Goal: Browse casually: Explore the website without a specific task or goal

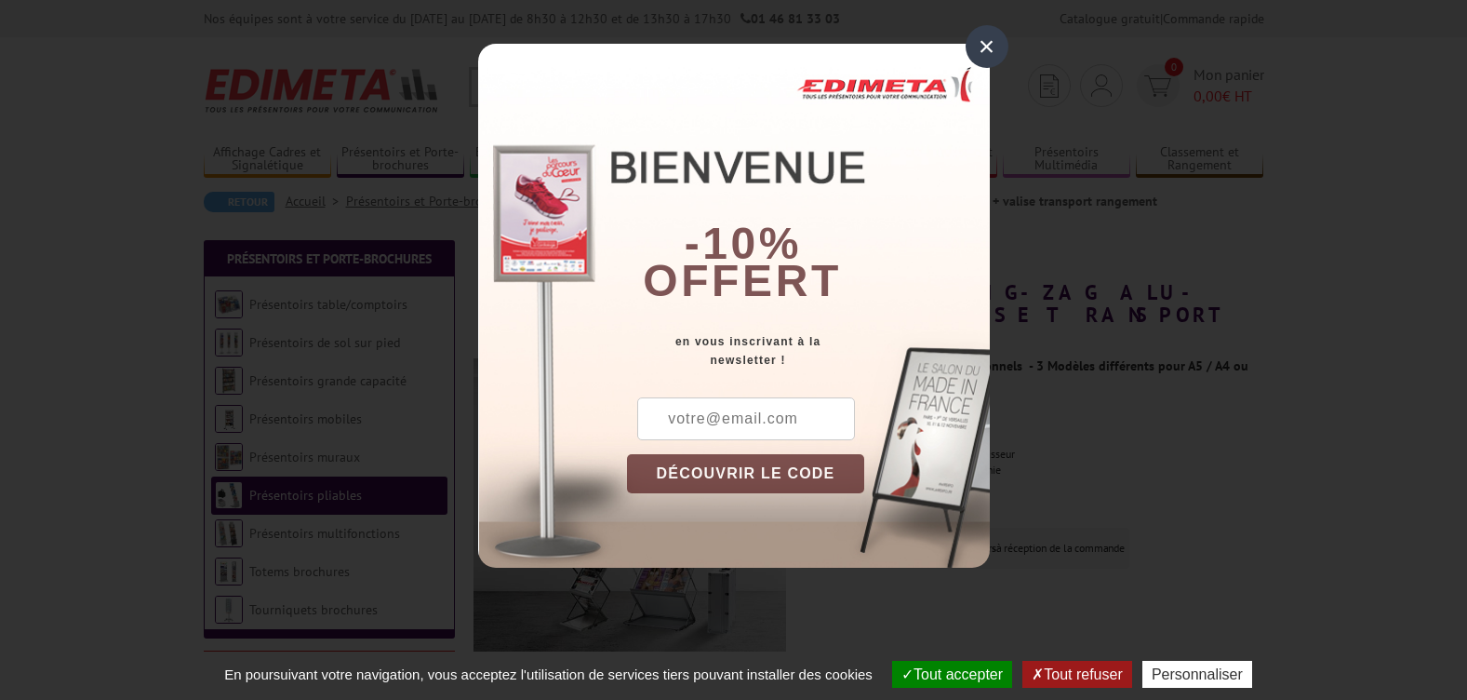
click at [989, 48] on div "×" at bounding box center [987, 46] width 43 height 43
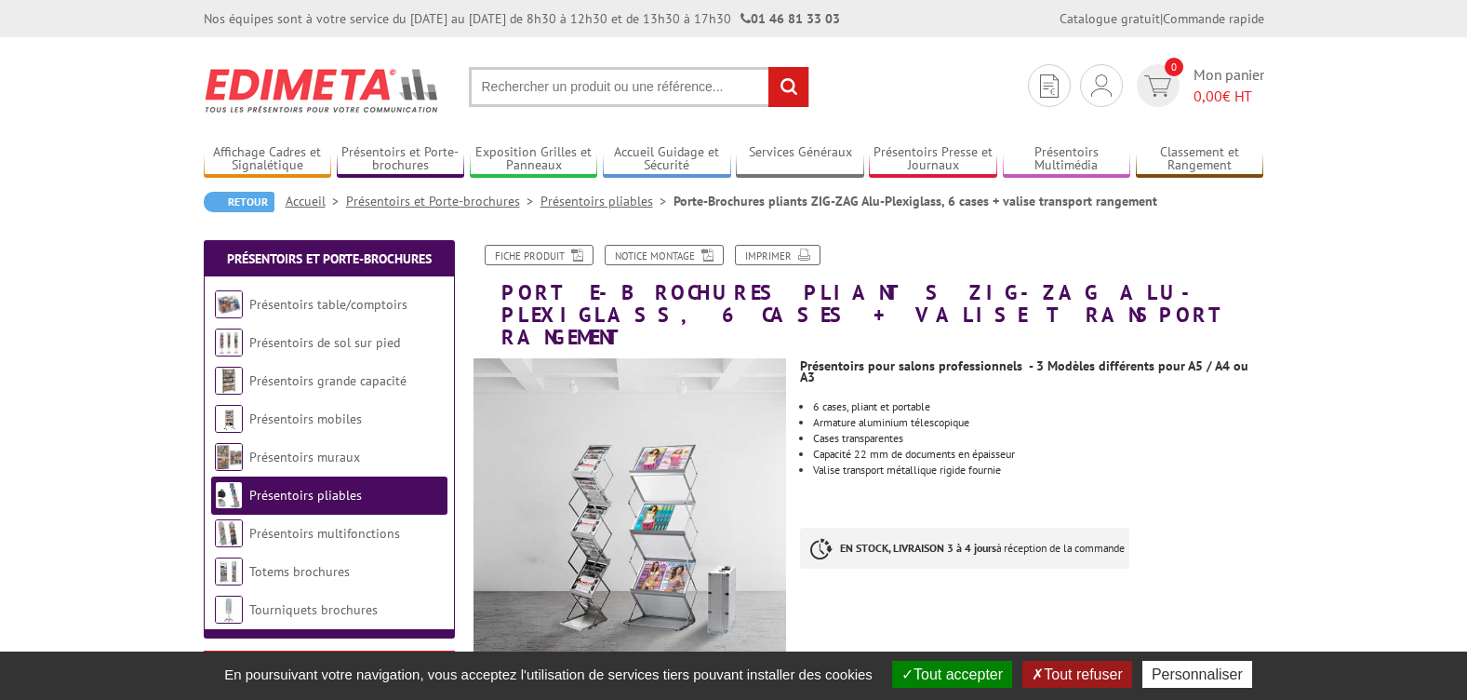
click at [940, 675] on button "Tout accepter" at bounding box center [952, 673] width 120 height 27
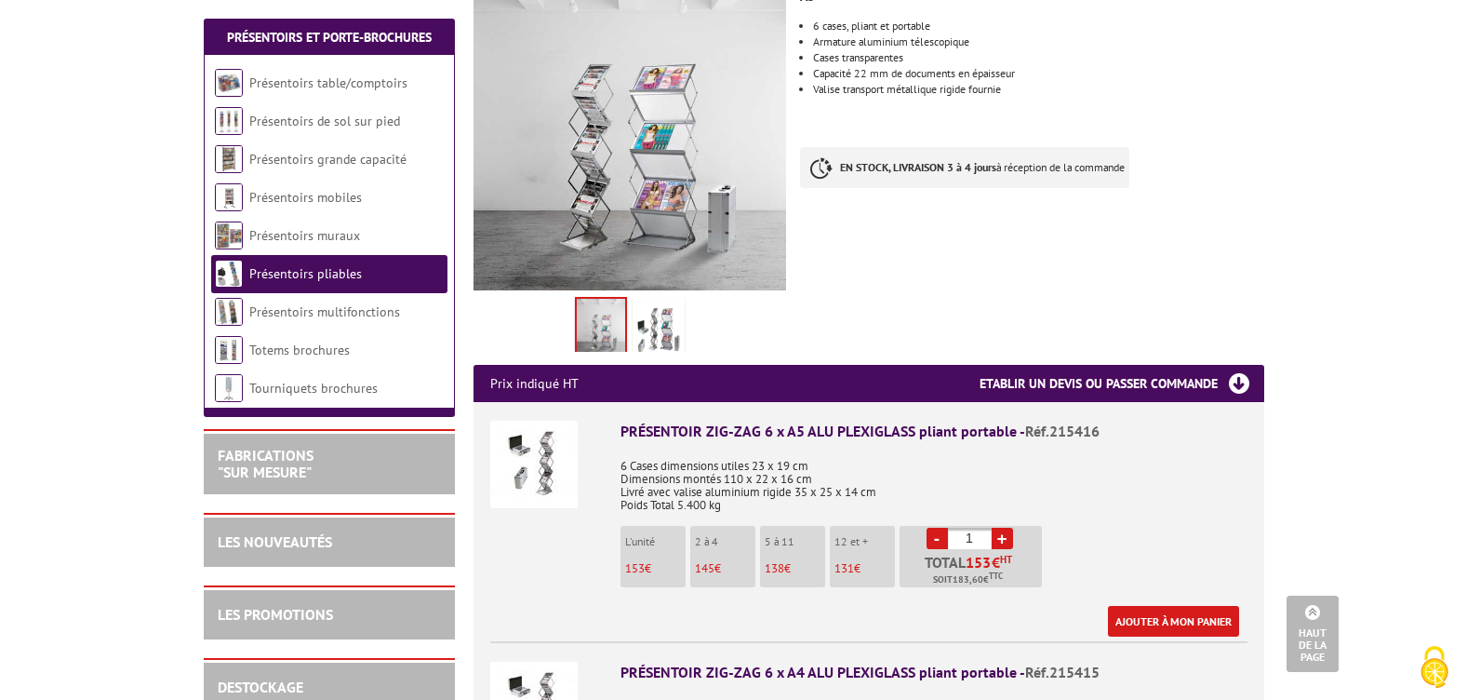
scroll to position [342, 0]
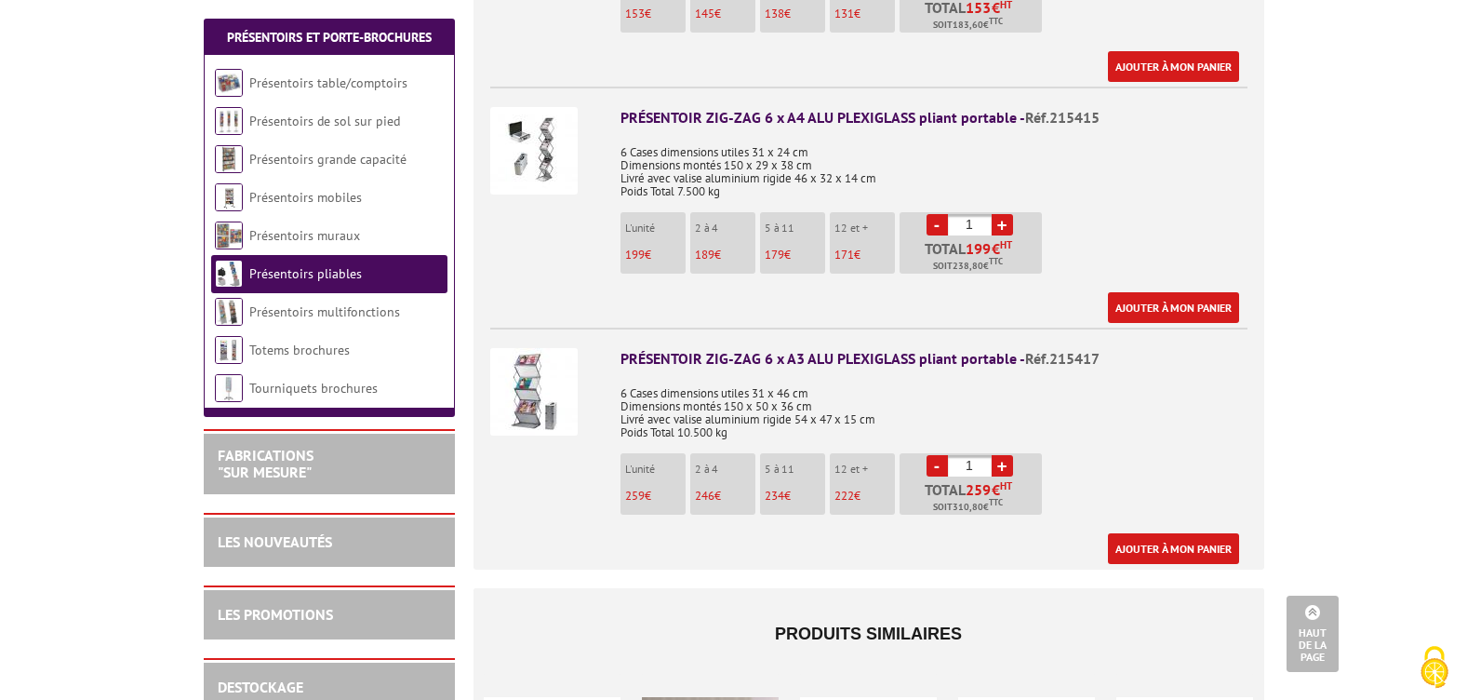
scroll to position [936, 0]
click at [856, 543] on ul "PRÉSENTOIR ZIG-ZAG 6 x A5 ALU PLEXIGLASS pliant portable - Réf.215416 6 Cases d…" at bounding box center [868, 208] width 791 height 722
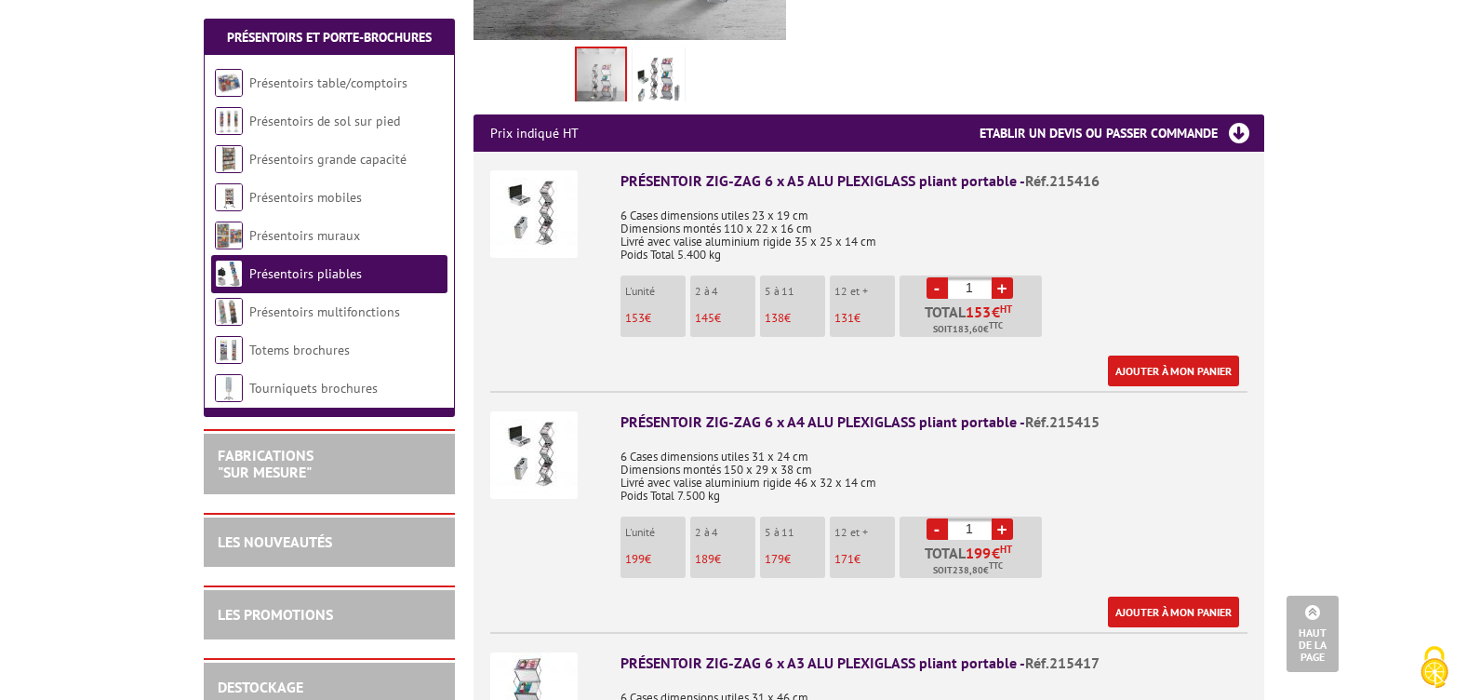
scroll to position [628, 0]
